Goal: Task Accomplishment & Management: Complete application form

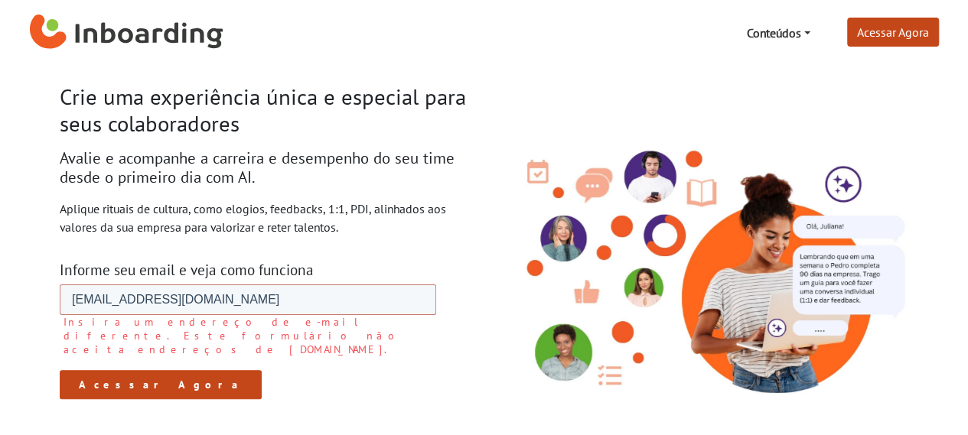
click at [105, 370] on input "Acessar Agora" at bounding box center [160, 384] width 202 height 29
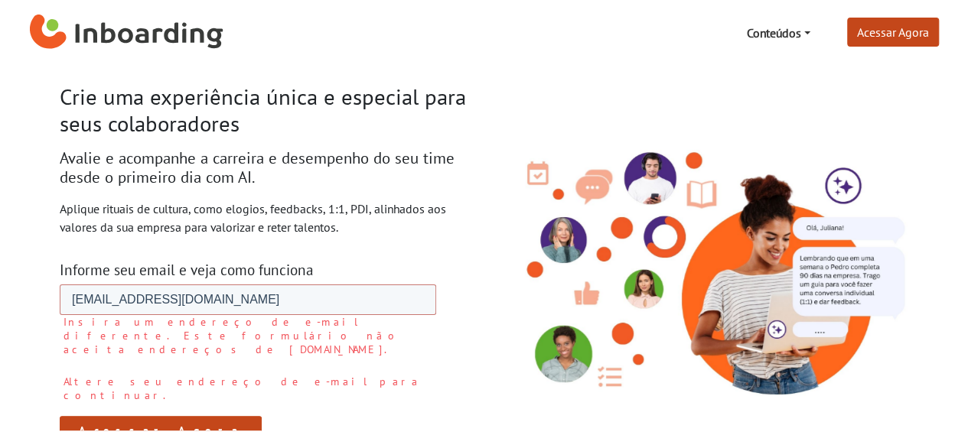
click at [104, 416] on input "Acessar Agora" at bounding box center [160, 430] width 202 height 29
click at [197, 301] on input "[EMAIL_ADDRESS][DOMAIN_NAME]" at bounding box center [247, 300] width 376 height 31
click at [137, 416] on input "Acessar Agora" at bounding box center [160, 430] width 202 height 29
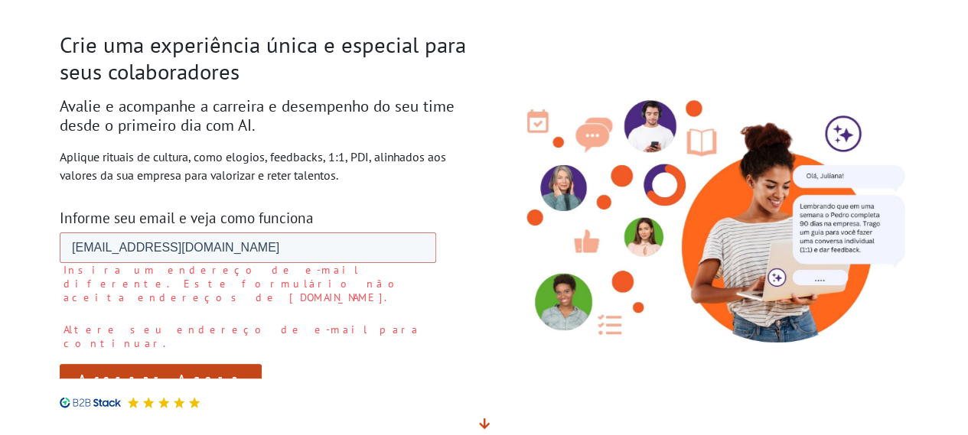
scroll to position [76, 0]
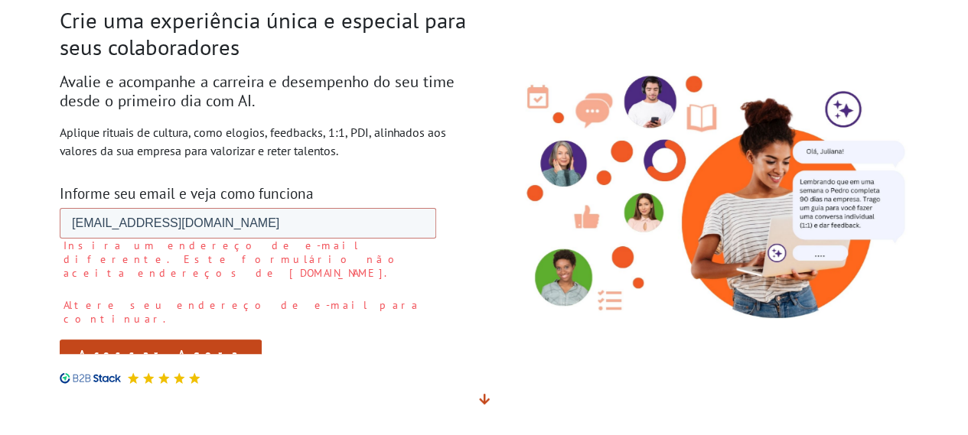
click at [132, 340] on input "Acessar Agora" at bounding box center [160, 354] width 202 height 29
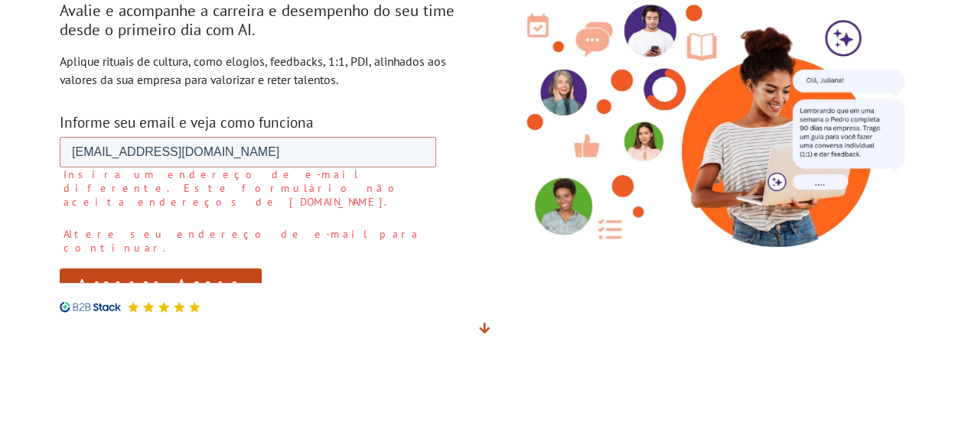
scroll to position [0, 0]
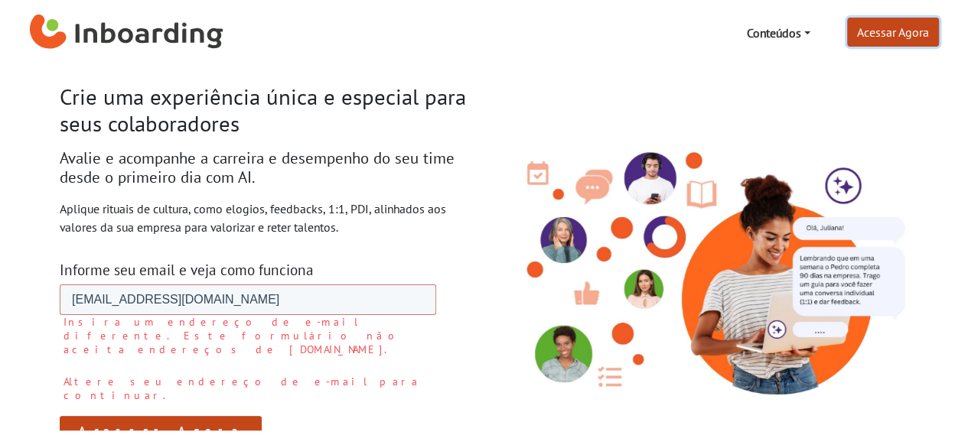
click at [865, 31] on link "Acessar Agora" at bounding box center [893, 32] width 92 height 29
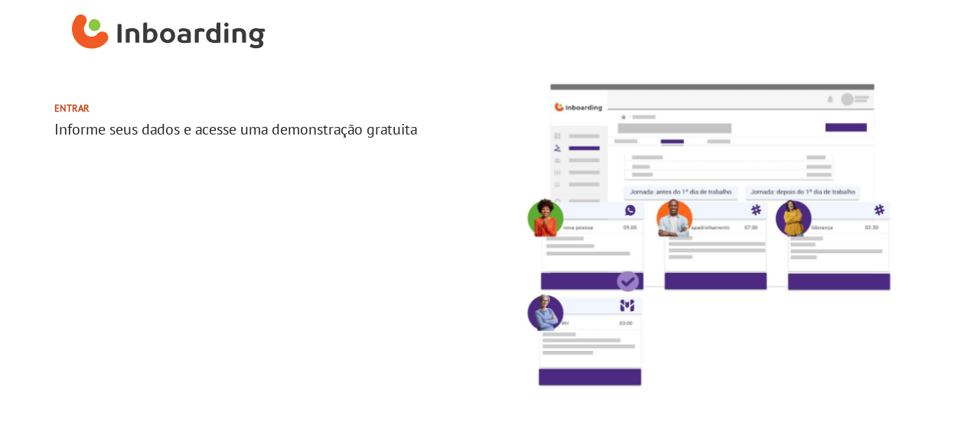
select select "BR"
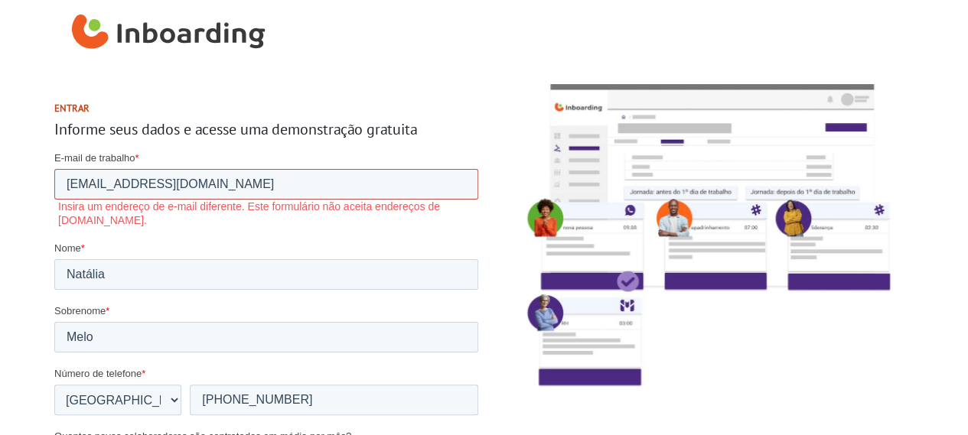
click at [184, 190] on input "[EMAIL_ADDRESS][DOMAIN_NAME]" at bounding box center [266, 184] width 424 height 31
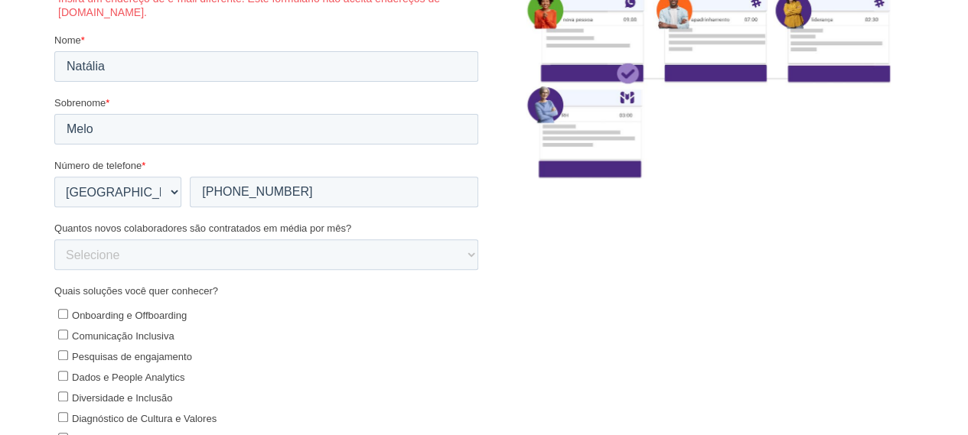
scroll to position [229, 0]
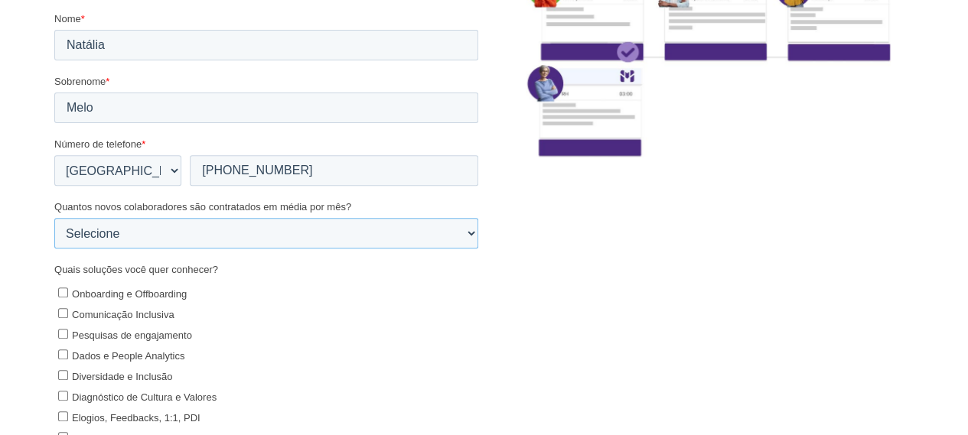
click at [210, 231] on select "Selecione 0-5 5-10 10-50 [PHONE_NUMBER]+" at bounding box center [266, 234] width 424 height 31
select select "0-5"
click at [54, 249] on select "Selecione 0-5 5-10 10-50 [PHONE_NUMBER]+" at bounding box center [266, 234] width 424 height 31
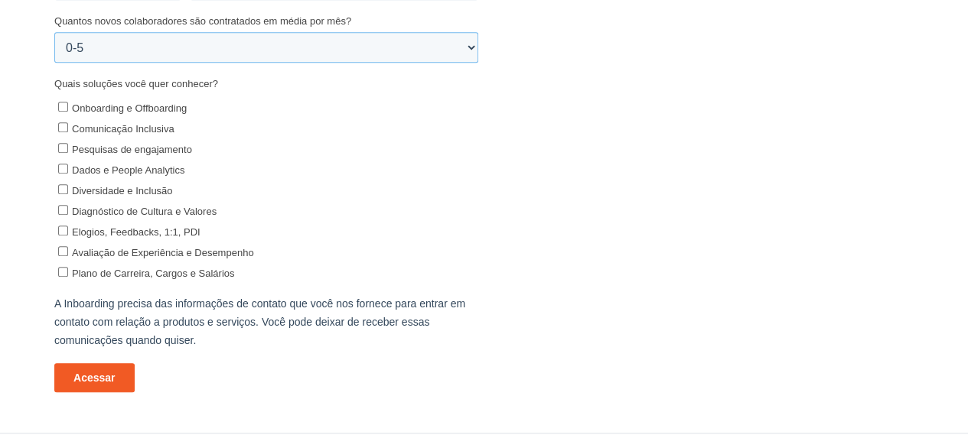
scroll to position [484, 0]
